Goal: Register for event/course

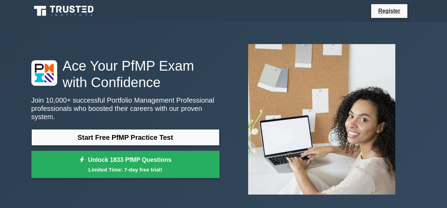
click at [150, 131] on link "Start Free PfMP Practice Test" at bounding box center [125, 137] width 188 height 17
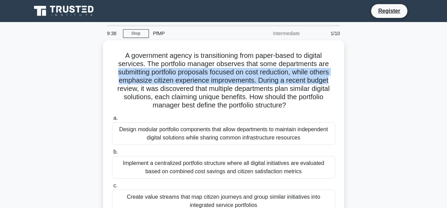
drag, startPoint x: 446, startPoint y: 65, endPoint x: 450, endPoint y: 80, distance: 15.7
click at [447, 80] on html "Register 9:38 Stop PfMP" at bounding box center [223, 186] width 447 height 372
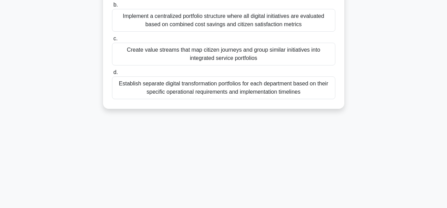
scroll to position [164, 0]
